Goal: Information Seeking & Learning: Learn about a topic

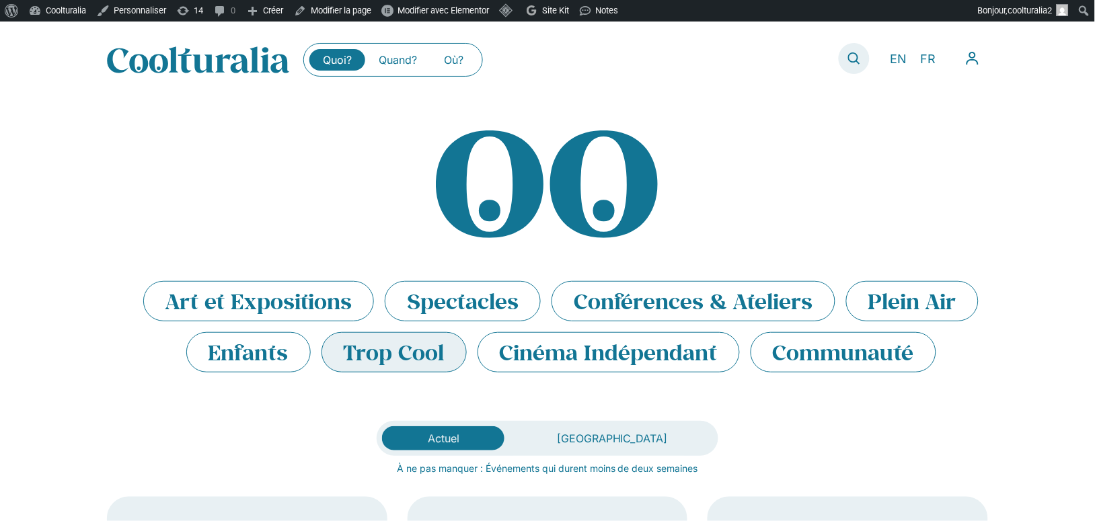
click at [857, 63] on icon at bounding box center [854, 58] width 12 height 12
click at [857, 50] on link at bounding box center [854, 58] width 31 height 31
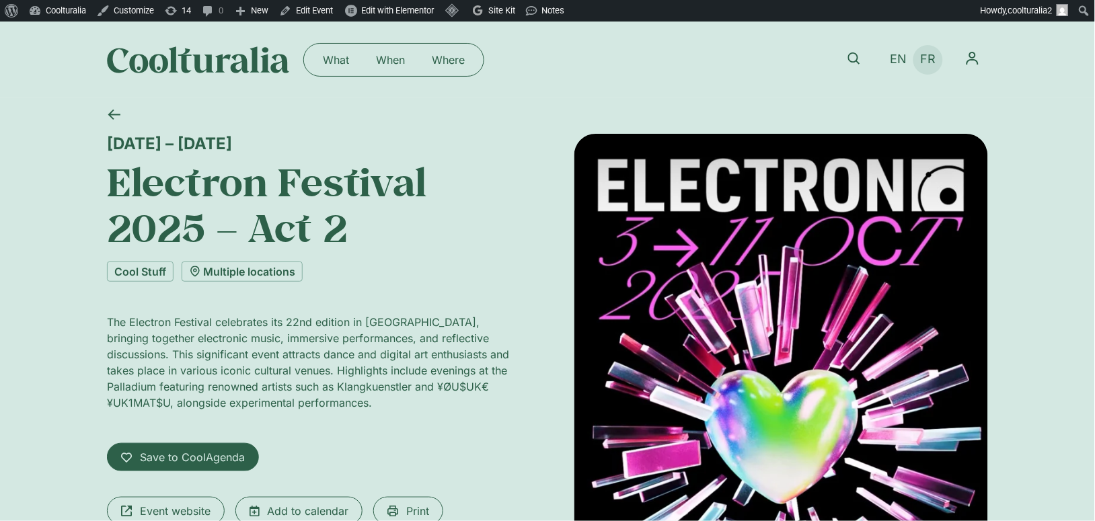
click at [929, 54] on span "FR" at bounding box center [928, 59] width 15 height 14
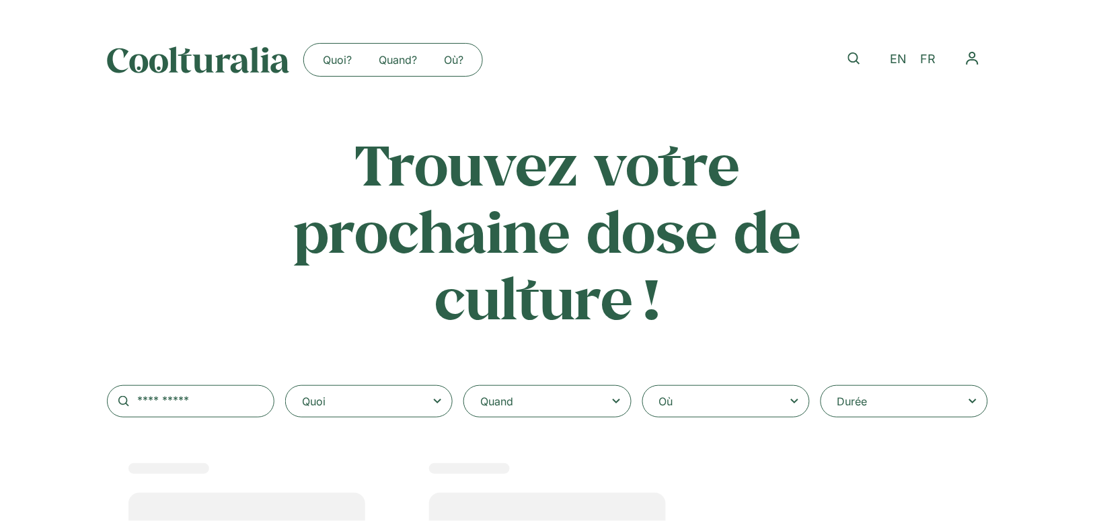
select select
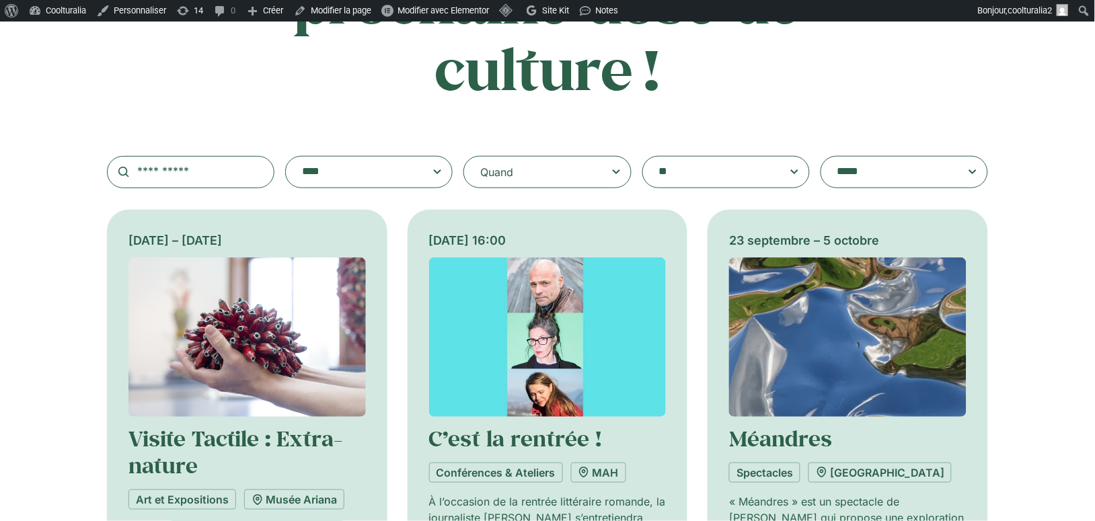
scroll to position [232, 0]
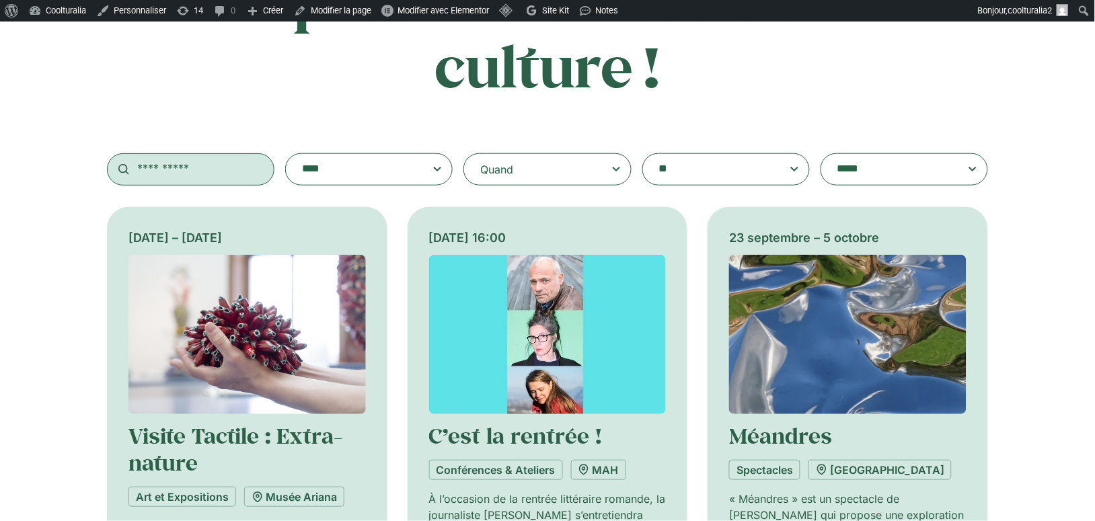
click at [225, 178] on input "text" at bounding box center [190, 169] width 167 height 32
click at [752, 178] on textarea "**********" at bounding box center [713, 169] width 108 height 19
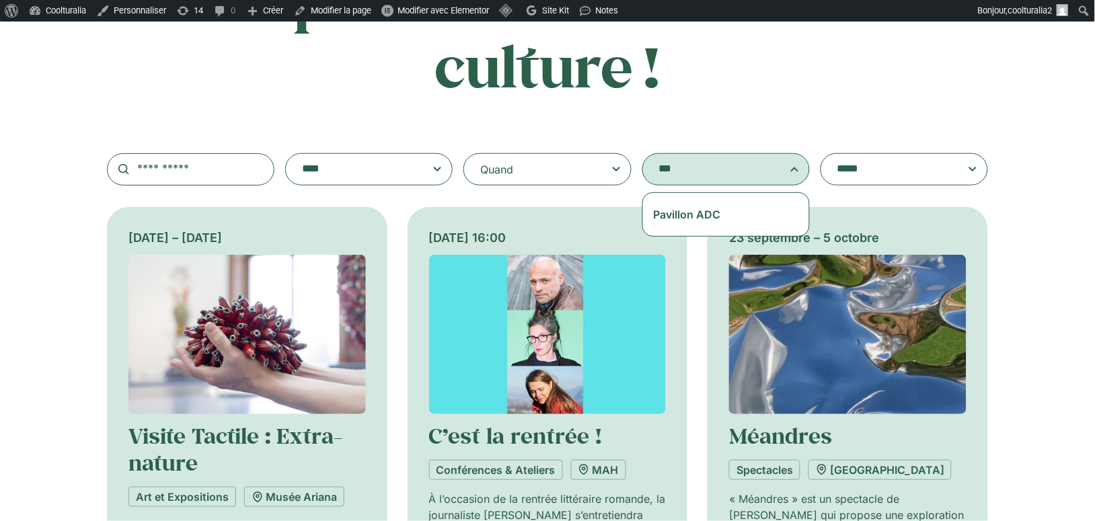
type textarea "***"
select select "***"
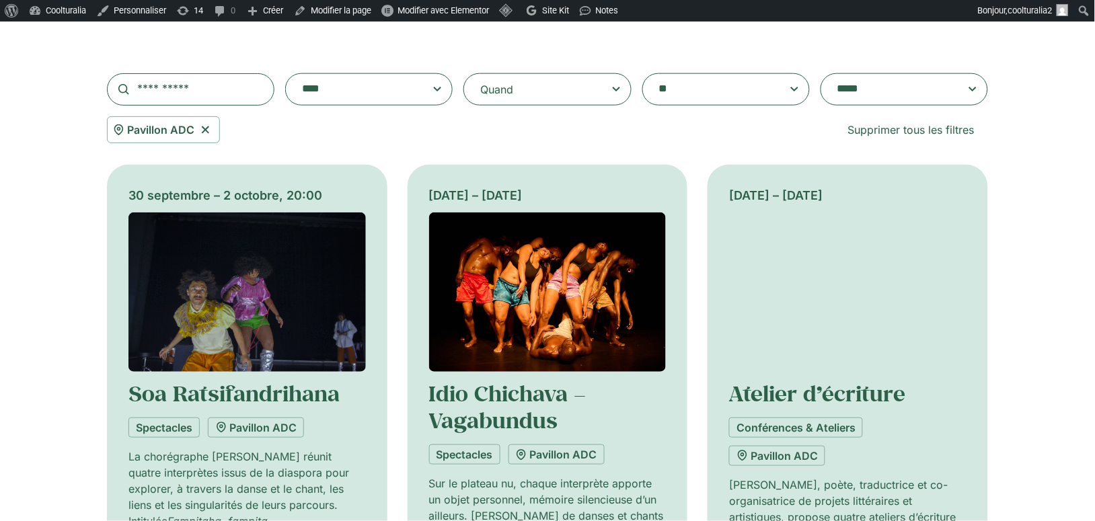
scroll to position [317, 0]
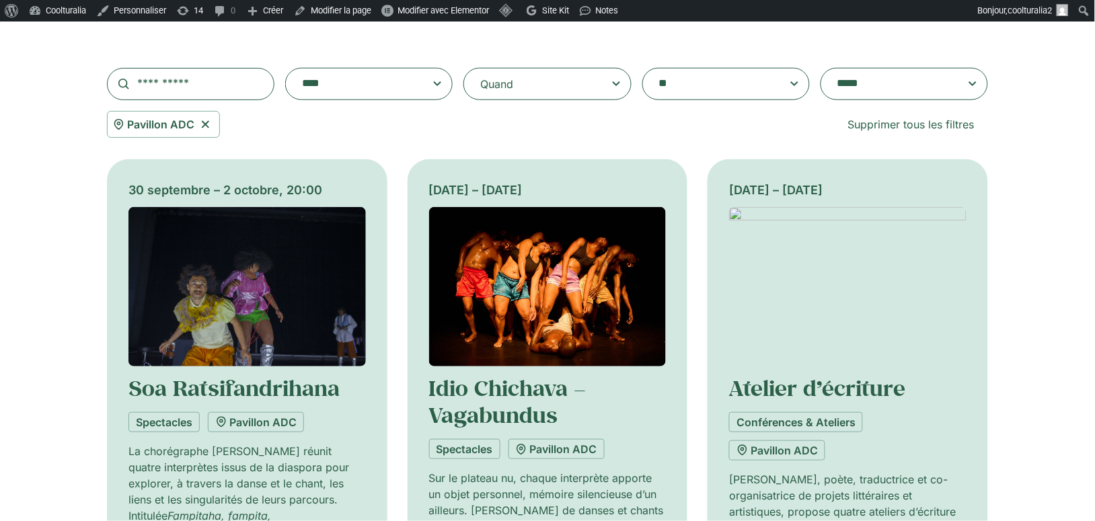
click at [332, 229] on img at bounding box center [246, 286] width 237 height 159
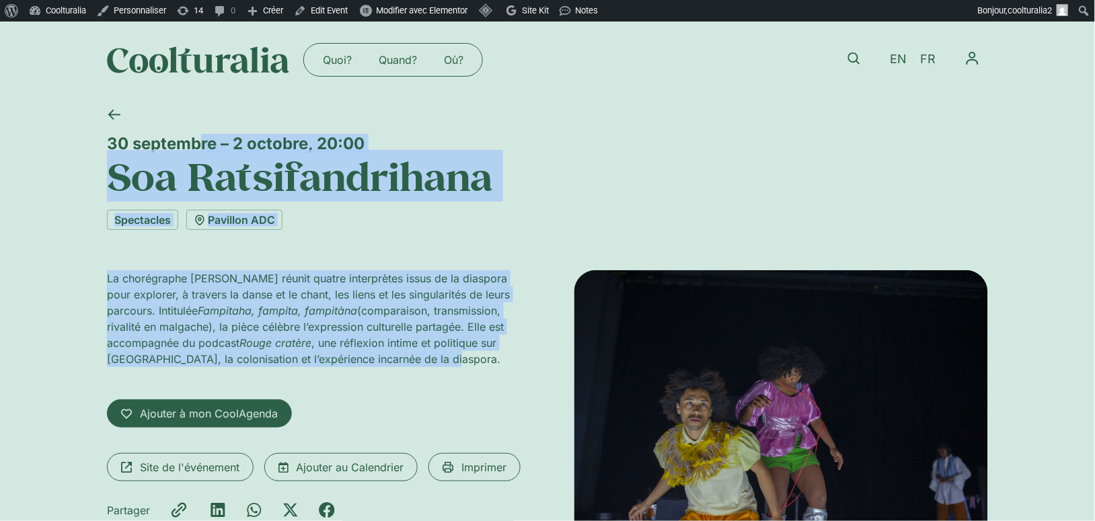
drag, startPoint x: 98, startPoint y: 139, endPoint x: 188, endPoint y: 371, distance: 249.5
click at [188, 371] on div "[DATE] – [DATE] 20:00 Soa Ratsifandrihana Spectacles Pavillon ADC La chorégraph…" at bounding box center [547, 355] width 1095 height 514
copy div "[DATE] – [DATE] 20:00 [PERSON_NAME] Spectacles Pavillon ADC La chorégraphe [PER…"
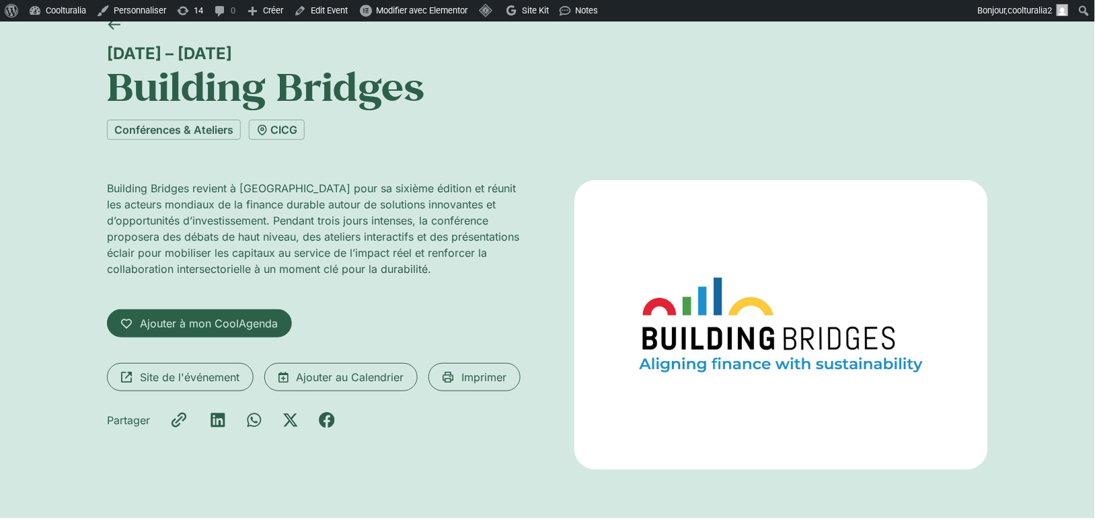
scroll to position [91, 0]
drag, startPoint x: 703, startPoint y: 287, endPoint x: 331, endPoint y: 2, distance: 468.8
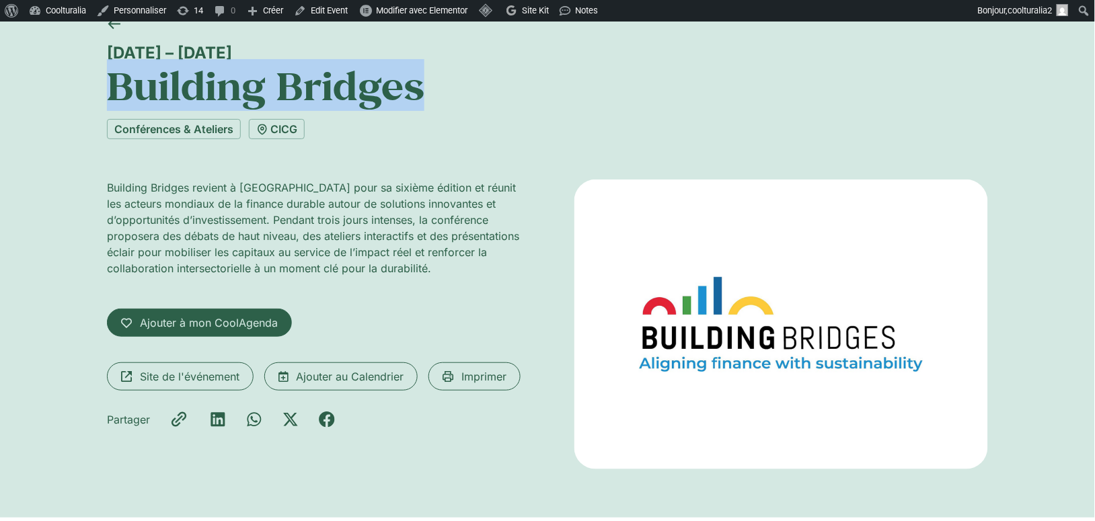
drag, startPoint x: 424, startPoint y: 89, endPoint x: 43, endPoint y: 98, distance: 380.8
click at [43, 98] on div "[DATE] – [DATE] Building Bridges Conférences & Ateliers CICG Building Bridges r…" at bounding box center [547, 262] width 1095 height 510
copy h1 "Building Bridges"
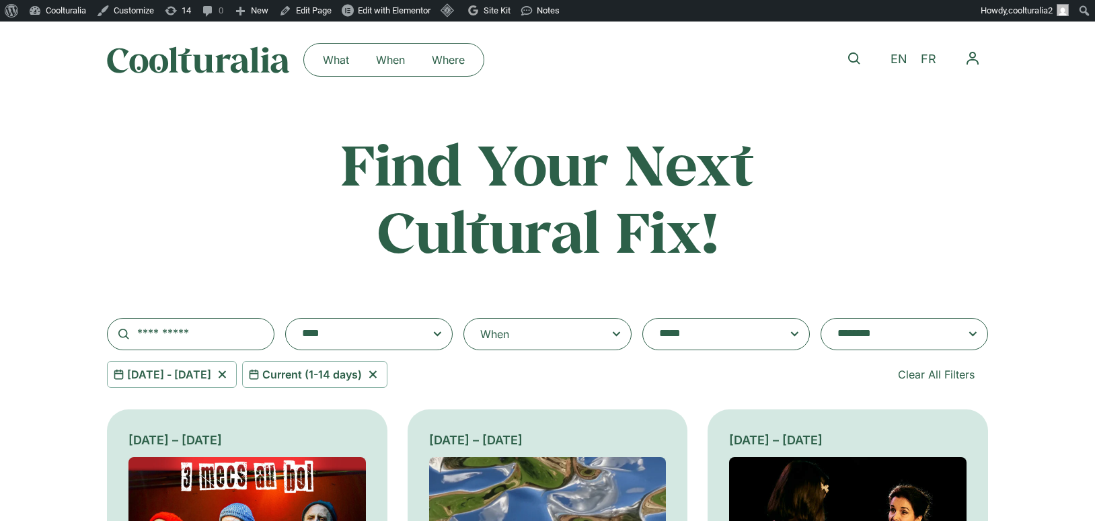
select select "**********"
click at [381, 371] on icon at bounding box center [373, 375] width 17 height 16
select select
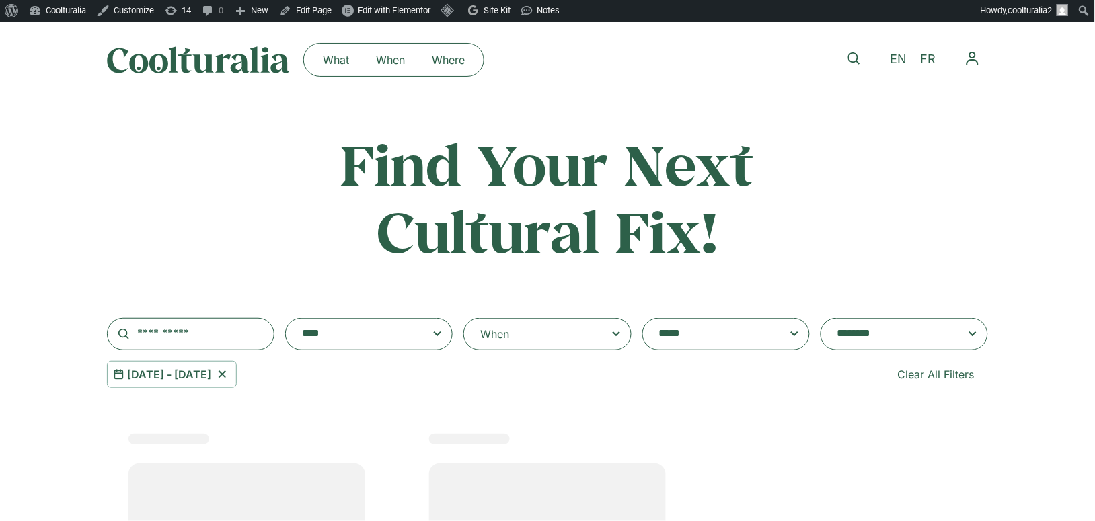
click at [231, 373] on icon at bounding box center [222, 375] width 17 height 16
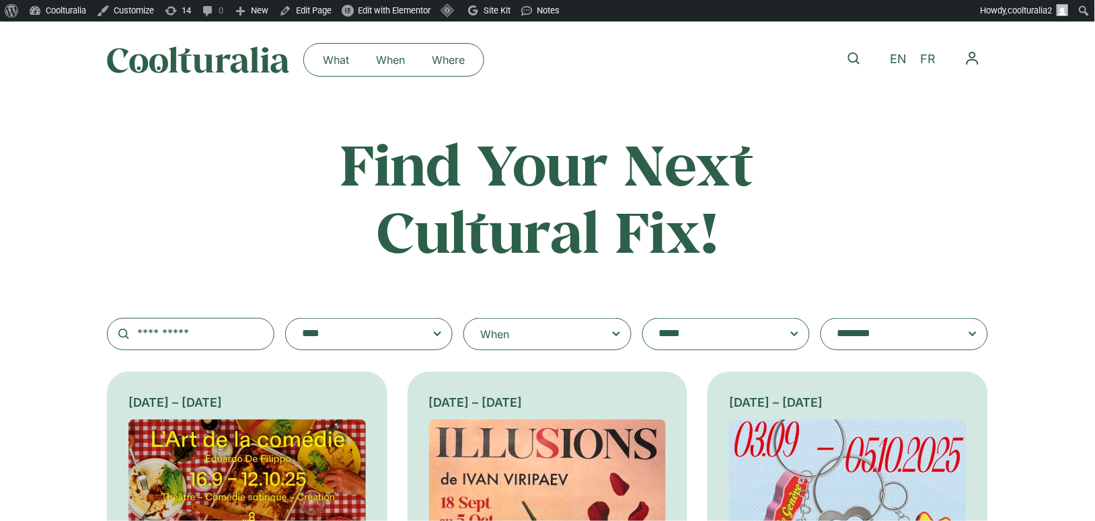
click at [704, 335] on textarea "**********" at bounding box center [713, 334] width 108 height 19
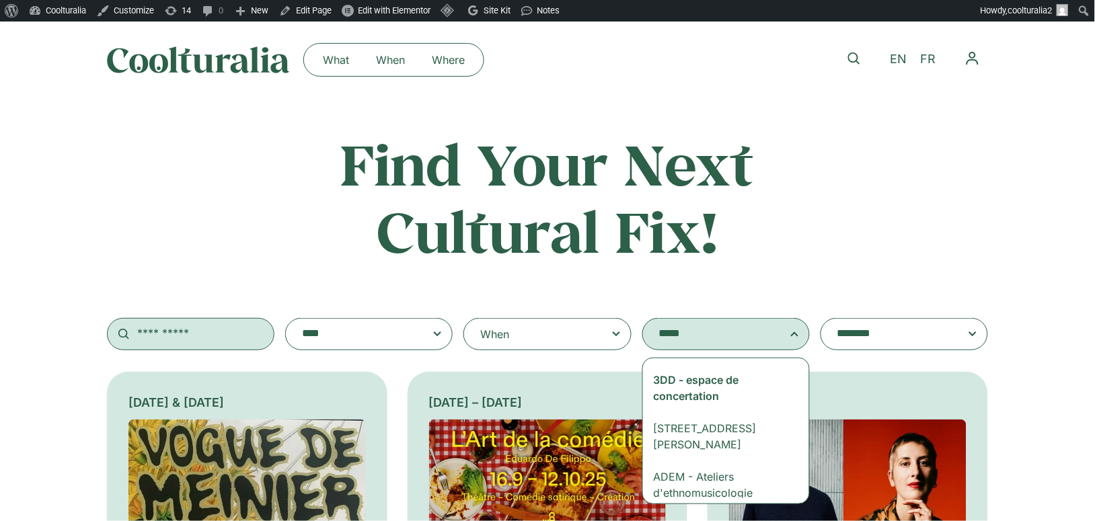
click at [233, 331] on input "text" at bounding box center [190, 334] width 167 height 32
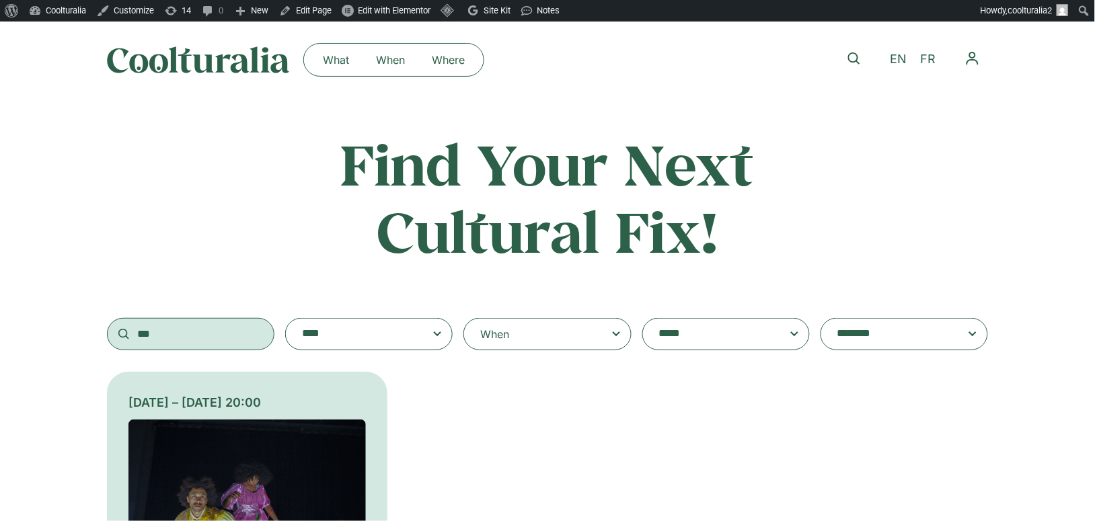
scroll to position [28, 0]
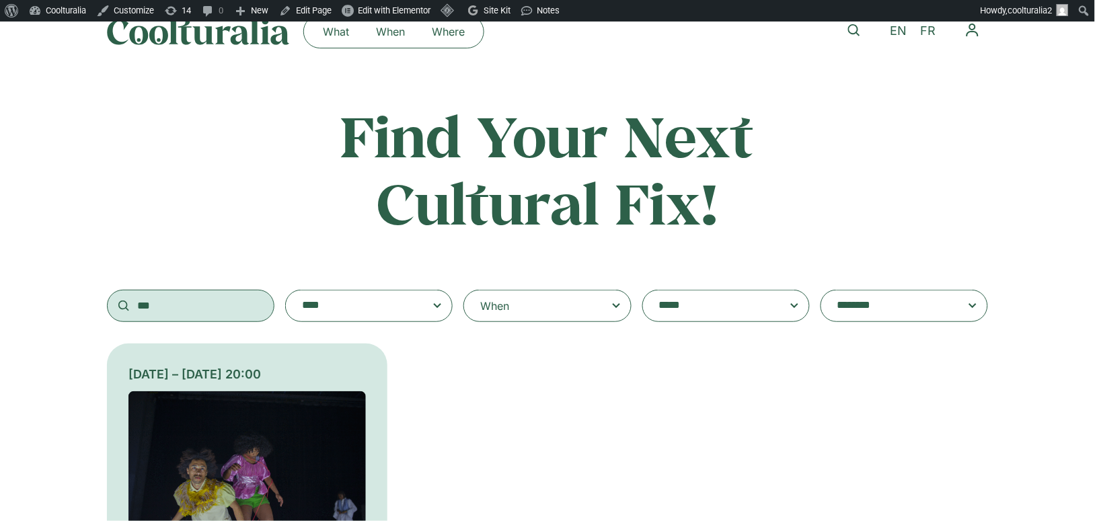
type input "***"
click at [241, 432] on img at bounding box center [246, 470] width 237 height 159
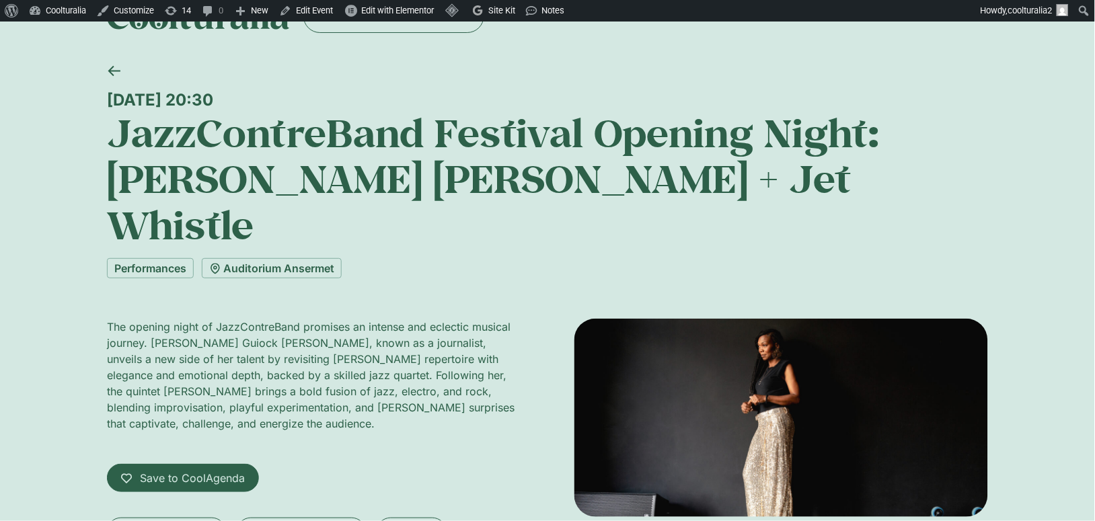
scroll to position [45, 0]
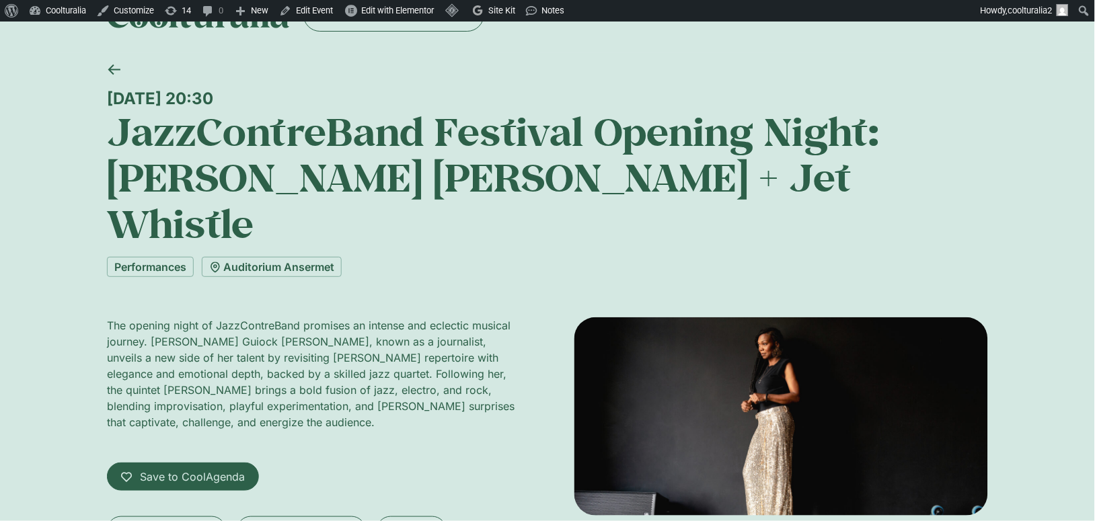
drag, startPoint x: 763, startPoint y: 381, endPoint x: 957, endPoint y: 7, distance: 421.4
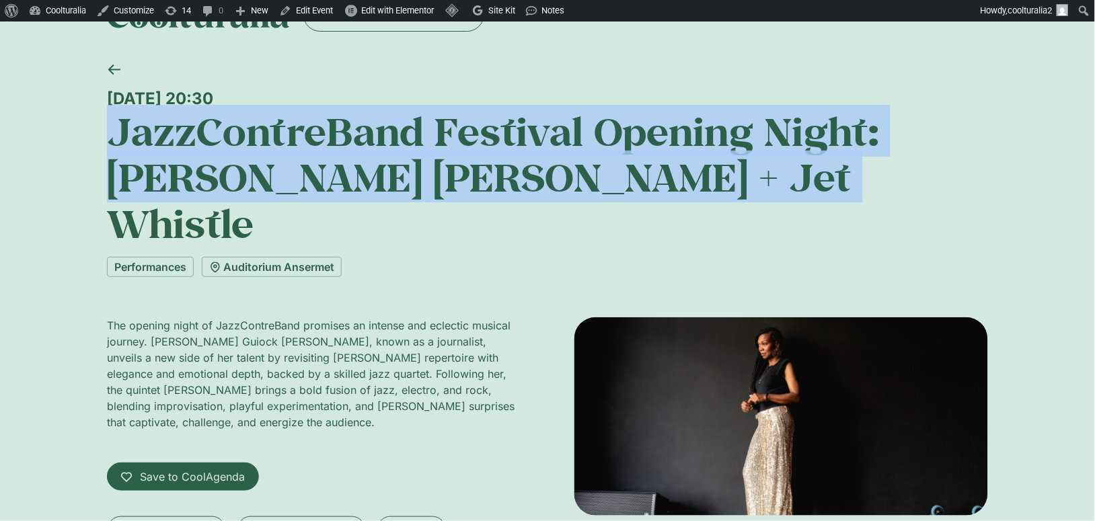
drag, startPoint x: 816, startPoint y: 168, endPoint x: 94, endPoint y: 142, distance: 722.1
click at [94, 142] on div "Wednesday 1 October, 20:30 JazzContreBand Festival Opening Night: Kareen Guiock…" at bounding box center [547, 346] width 1095 height 587
copy h1 "JazzContreBand Festival Opening Night: Kareen Guiock Thuram + Jet Whistle"
drag, startPoint x: 340, startPoint y: 89, endPoint x: 104, endPoint y: 99, distance: 235.6
click at [104, 99] on div "Wednesday 1 October, 20:30 JazzContreBand Festival Opening Night: Kareen Guiock…" at bounding box center [547, 346] width 1095 height 587
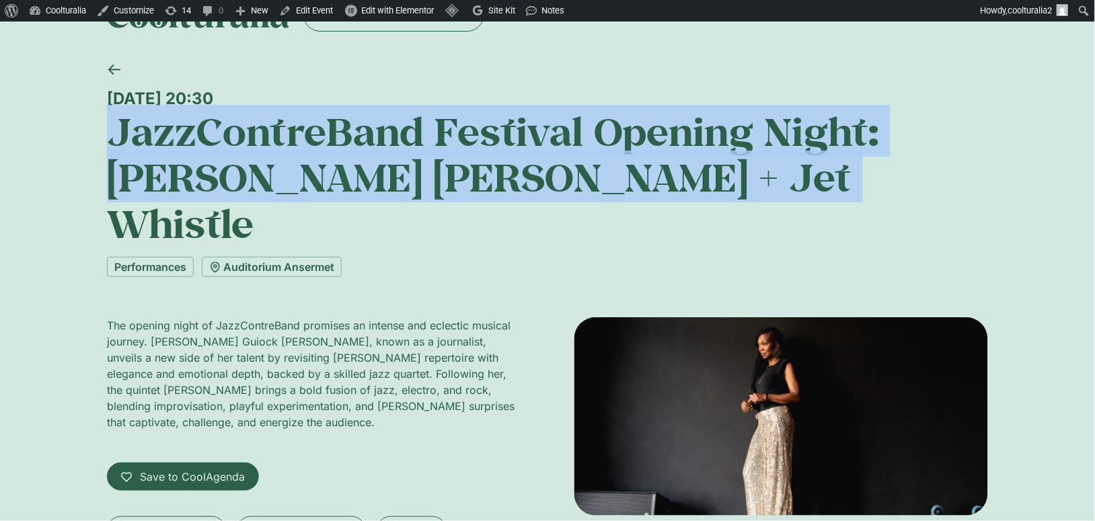
copy div "Wednesday 1 October, 20:30"
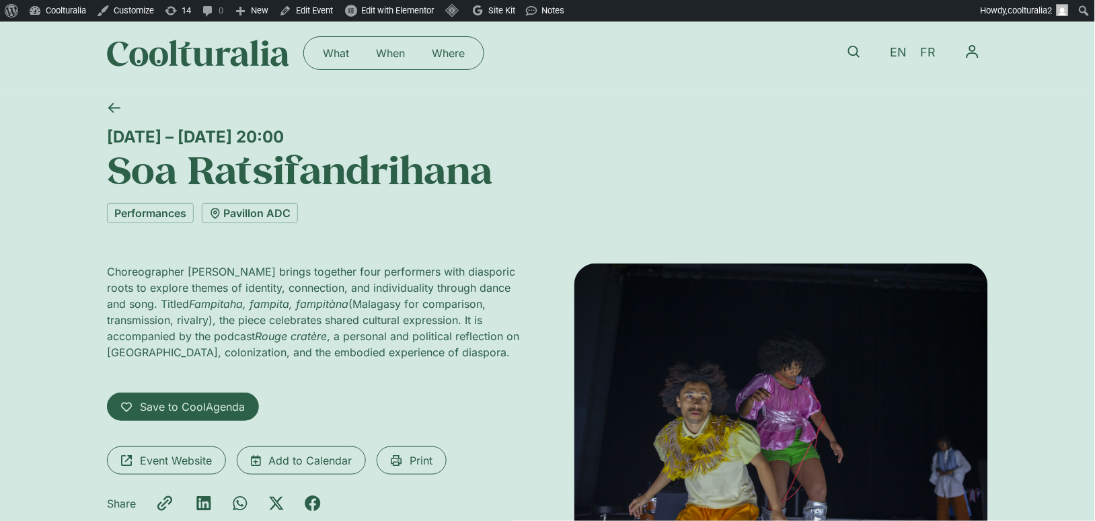
scroll to position [152, 0]
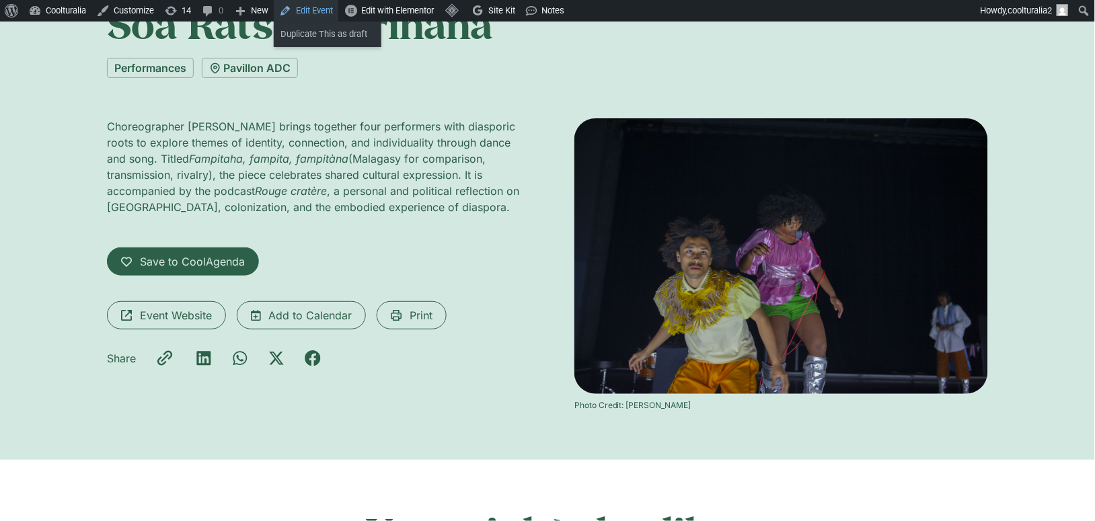
drag, startPoint x: 755, startPoint y: 289, endPoint x: 317, endPoint y: 4, distance: 522.1
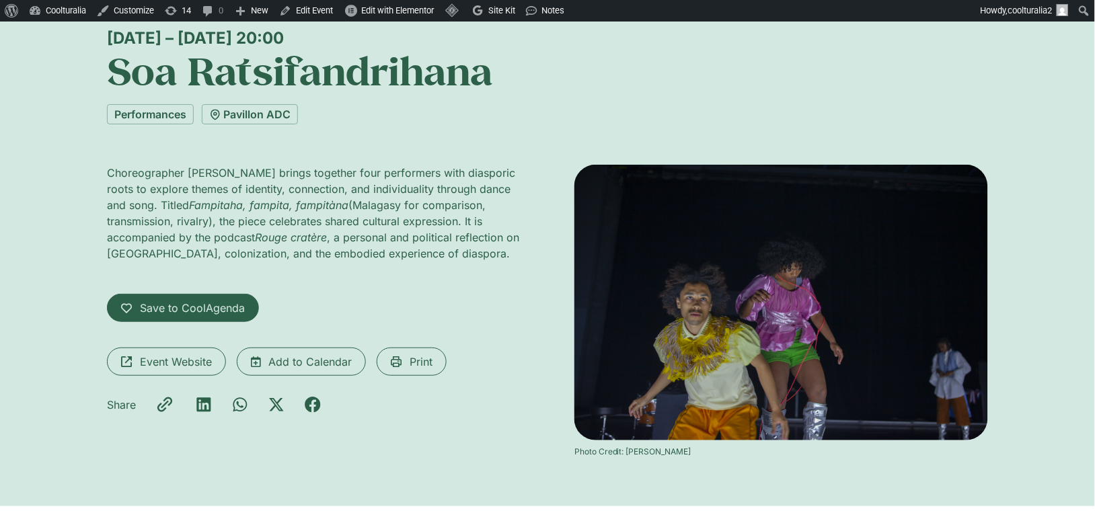
scroll to position [102, 0]
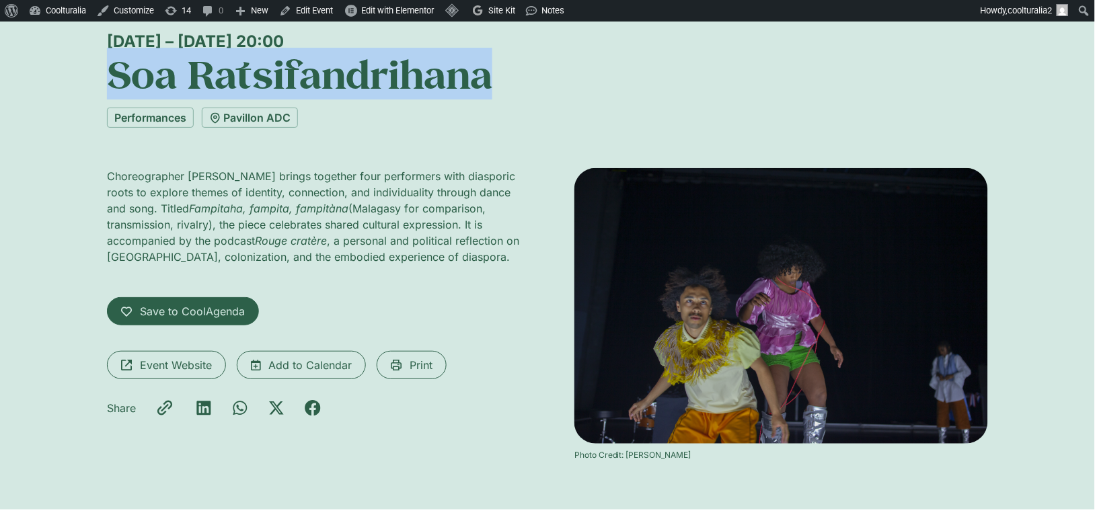
drag, startPoint x: 516, startPoint y: 81, endPoint x: 114, endPoint y: 76, distance: 402.2
click at [114, 76] on h1 "Soa Ratsifandrihana" at bounding box center [547, 74] width 881 height 46
copy h1 "Soa Ratsifandrihana"
drag, startPoint x: 379, startPoint y: 40, endPoint x: 94, endPoint y: 40, distance: 284.5
click at [94, 40] on div "30 September – 2 October, 20:00 Soa Ratsifandrihana Performances Pavillon ADC C…" at bounding box center [547, 253] width 1095 height 514
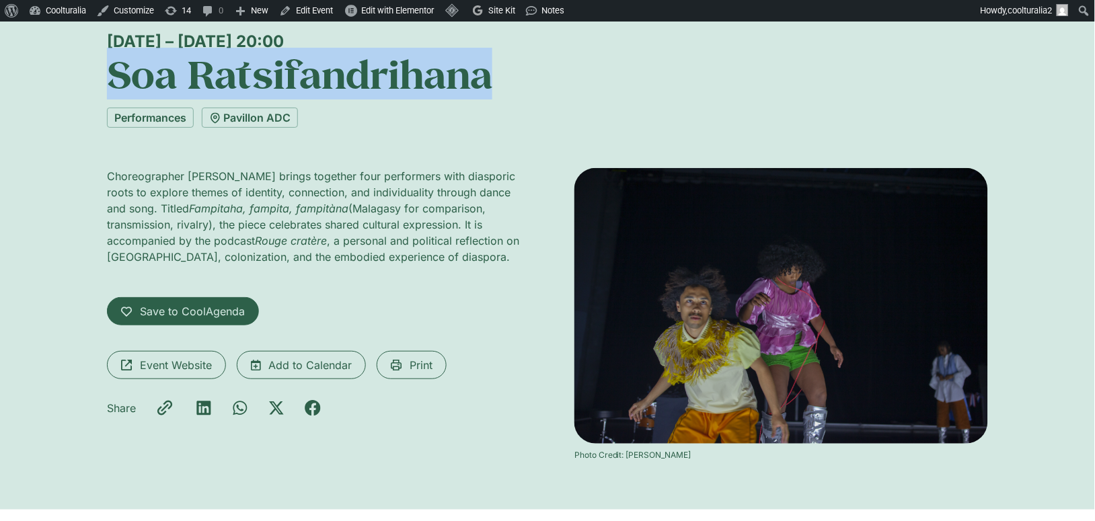
copy div "30 September – 2 October, 20:00"
